Goal: Task Accomplishment & Management: Use online tool/utility

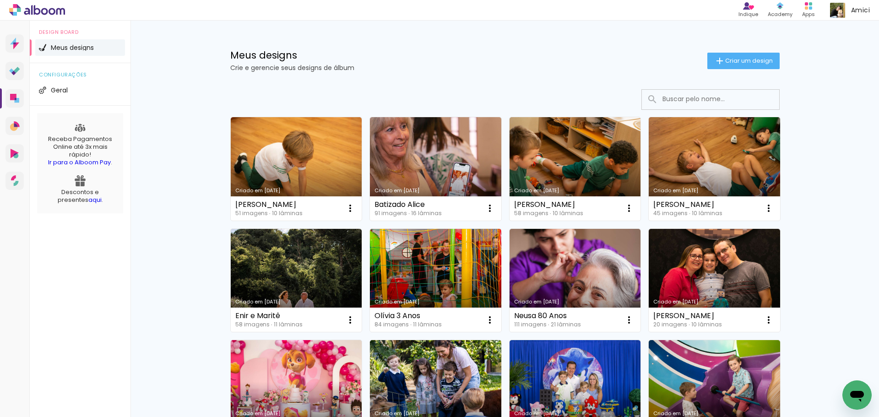
click at [453, 152] on link "Criado em [DATE]" at bounding box center [435, 168] width 131 height 103
